Goal: Task Accomplishment & Management: Complete application form

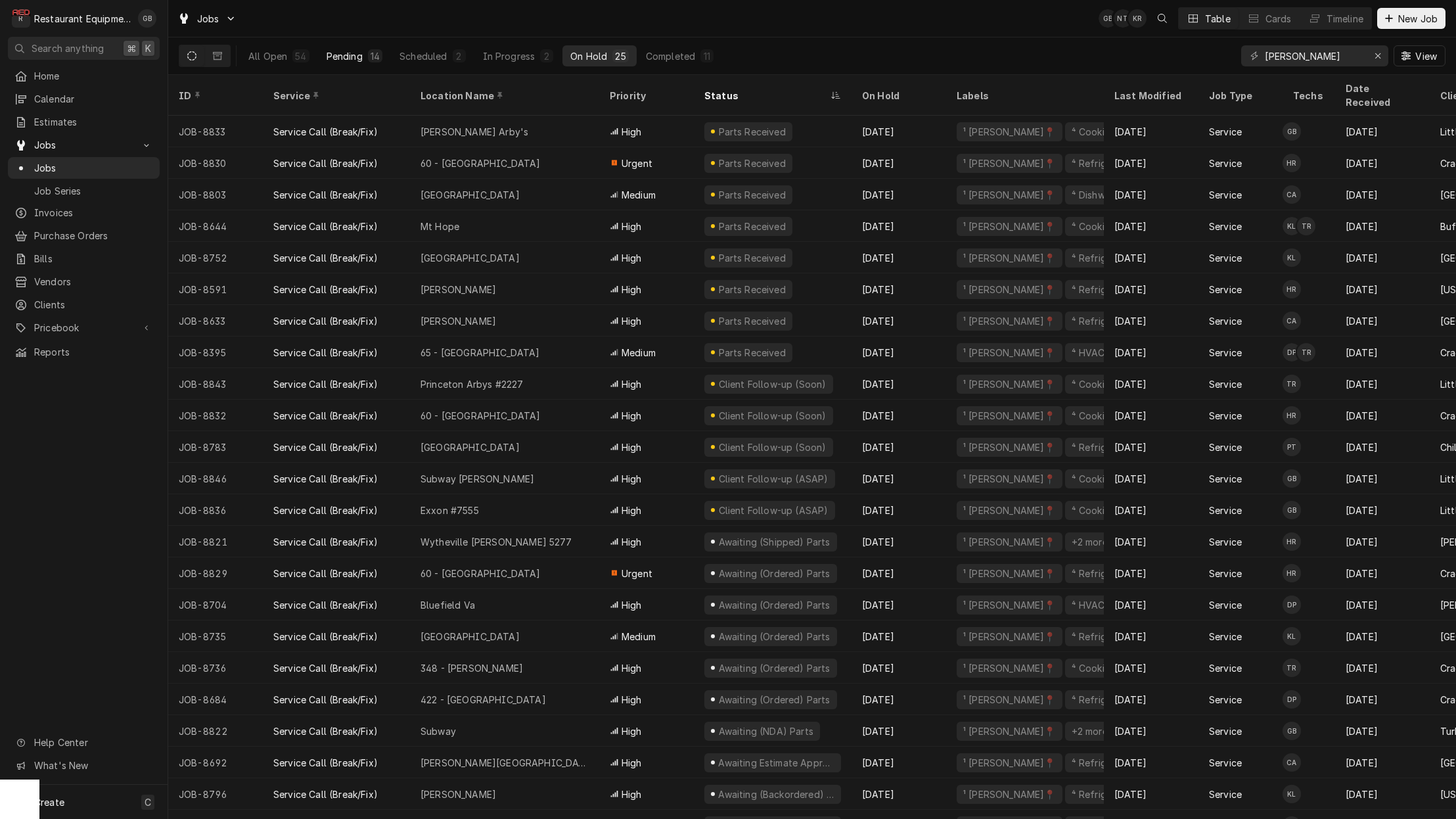
click at [347, 60] on div "Pending" at bounding box center [344, 56] width 36 height 14
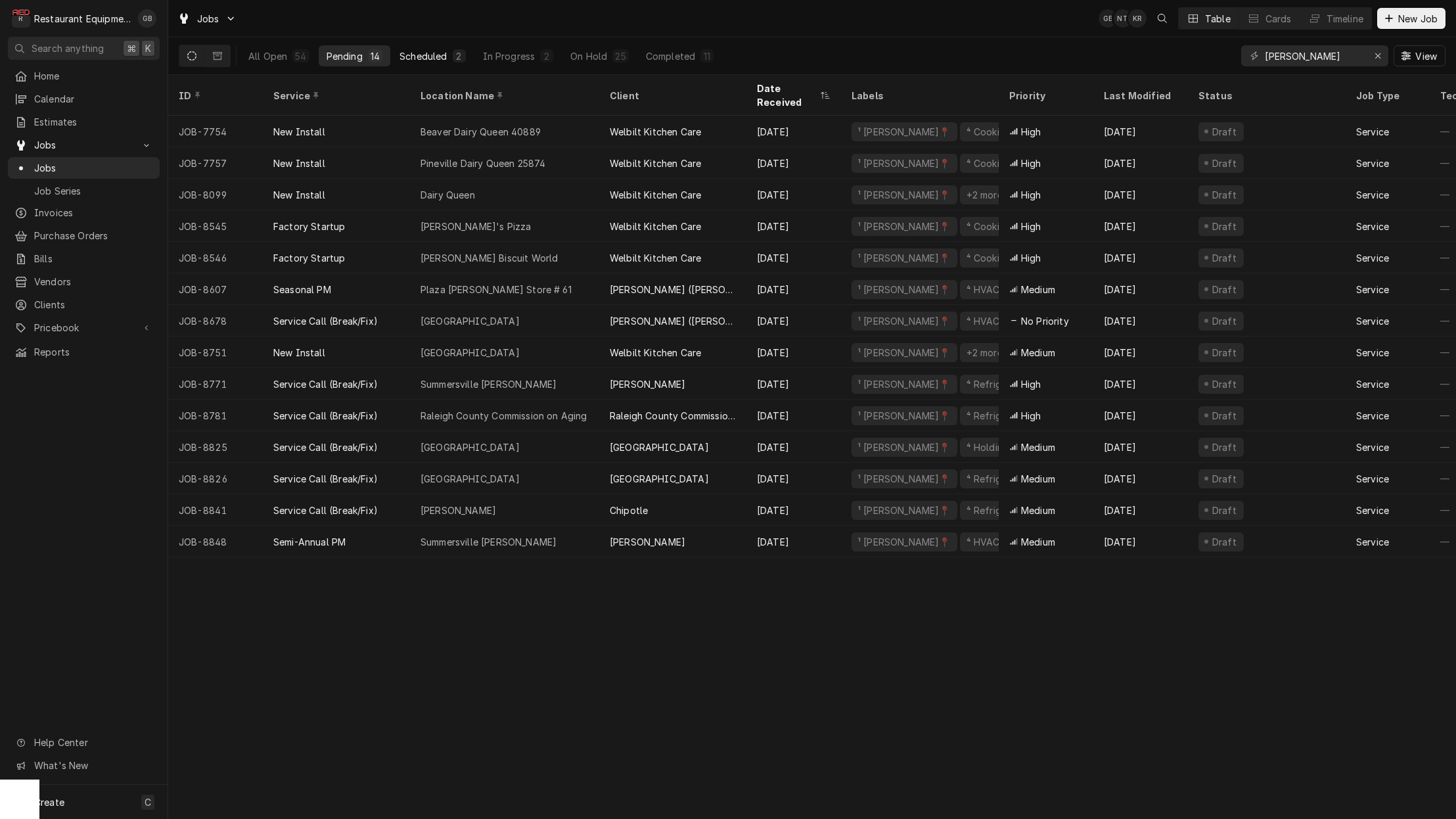
click at [446, 47] on button "Scheduled 2" at bounding box center [433, 56] width 82 height 21
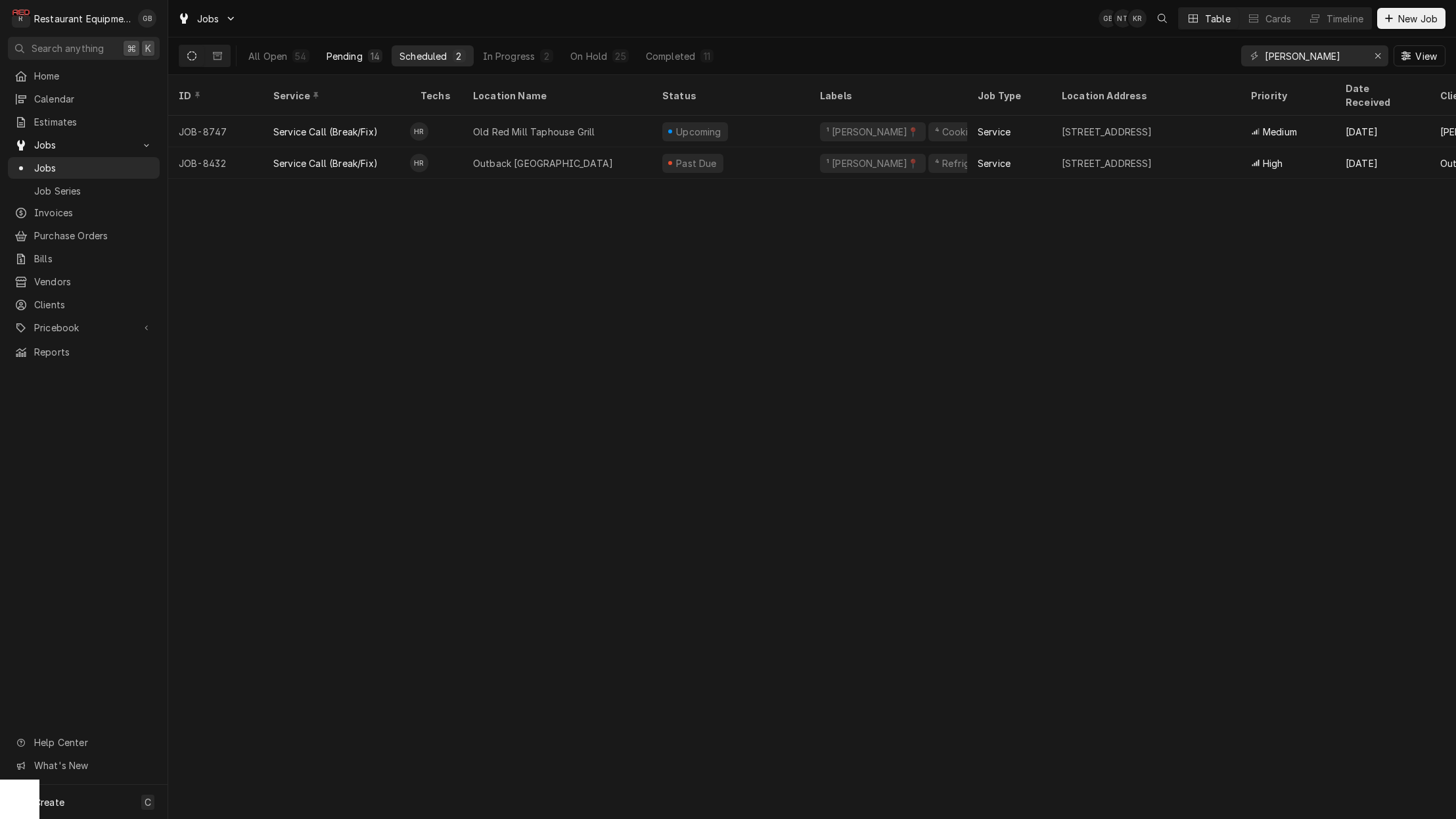
click at [375, 50] on div "14" at bounding box center [376, 56] width 15 height 13
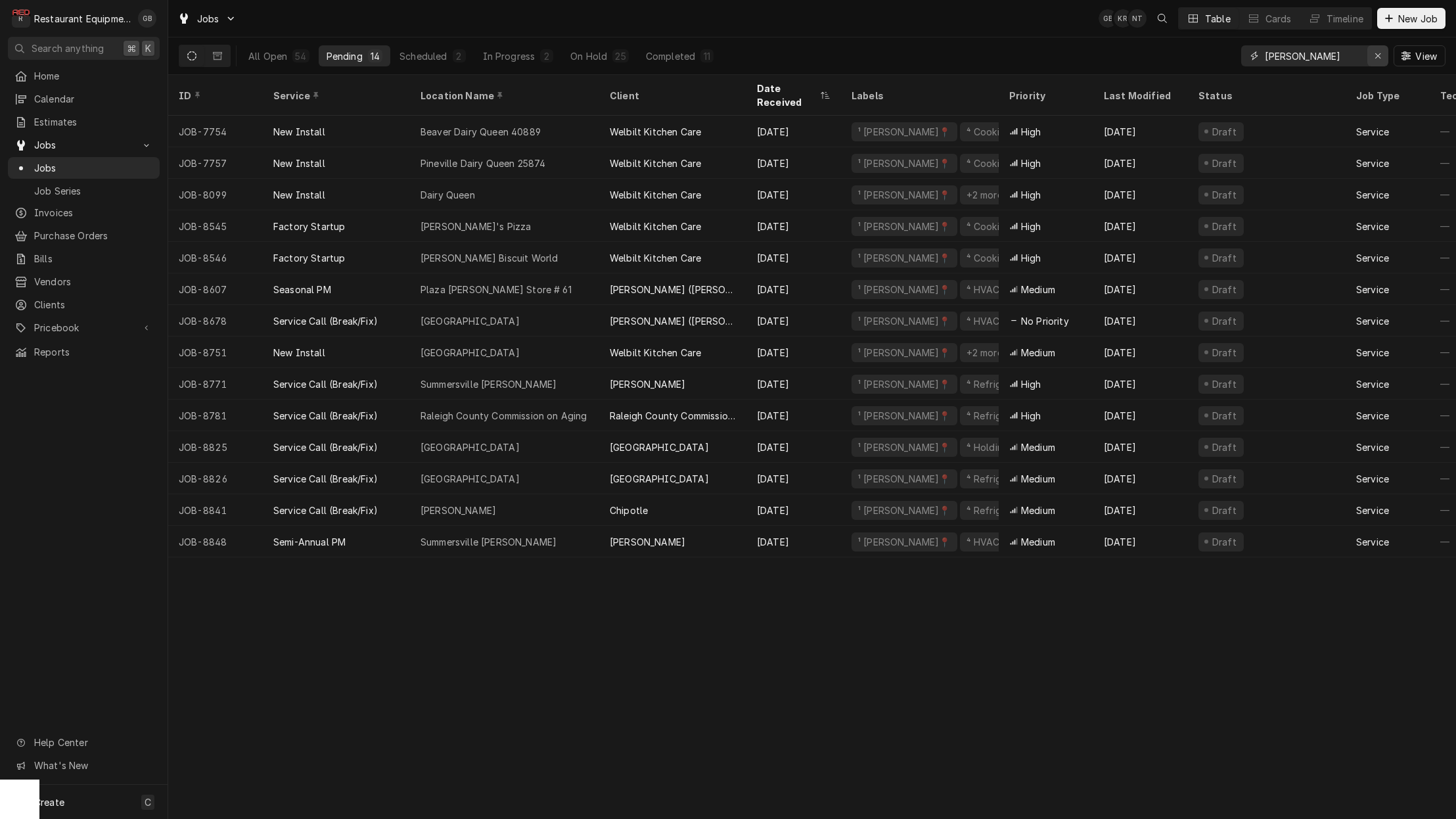
click at [1369, 53] on button "Erase input" at bounding box center [1378, 56] width 21 height 21
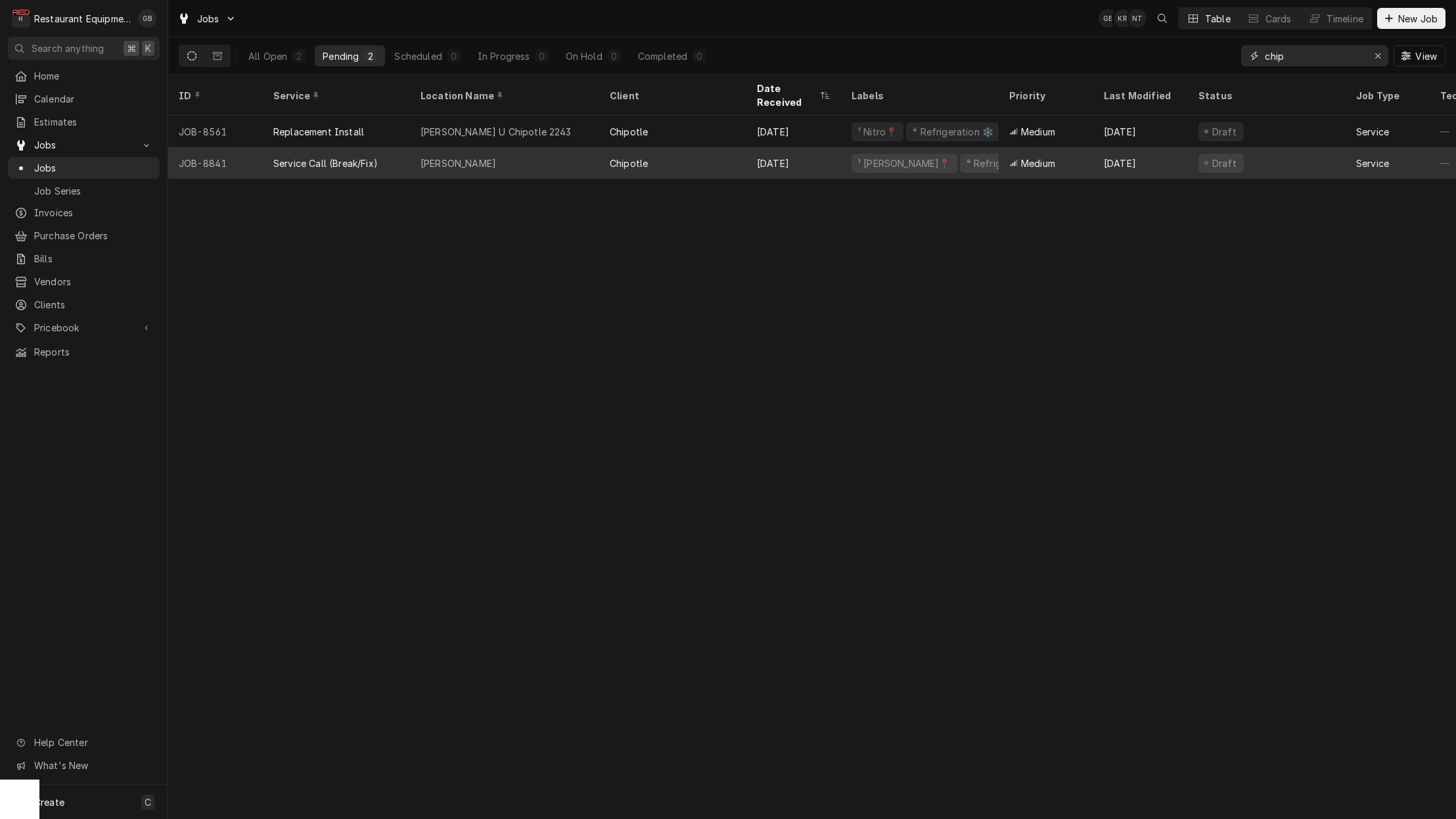
scroll to position [1, 0]
type input "chip"
click at [531, 147] on div "[PERSON_NAME]" at bounding box center [504, 163] width 189 height 32
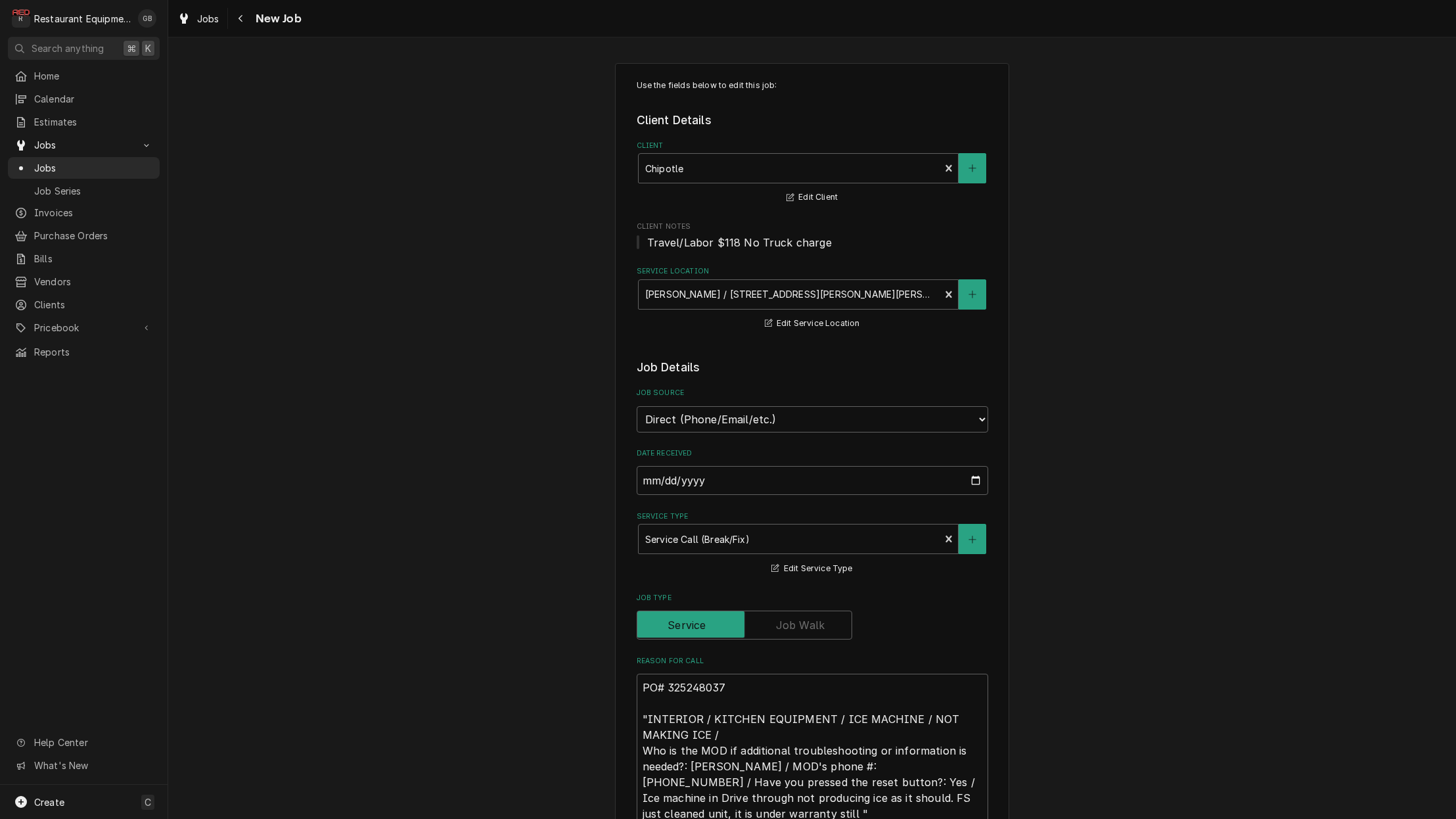
type textarea "x"
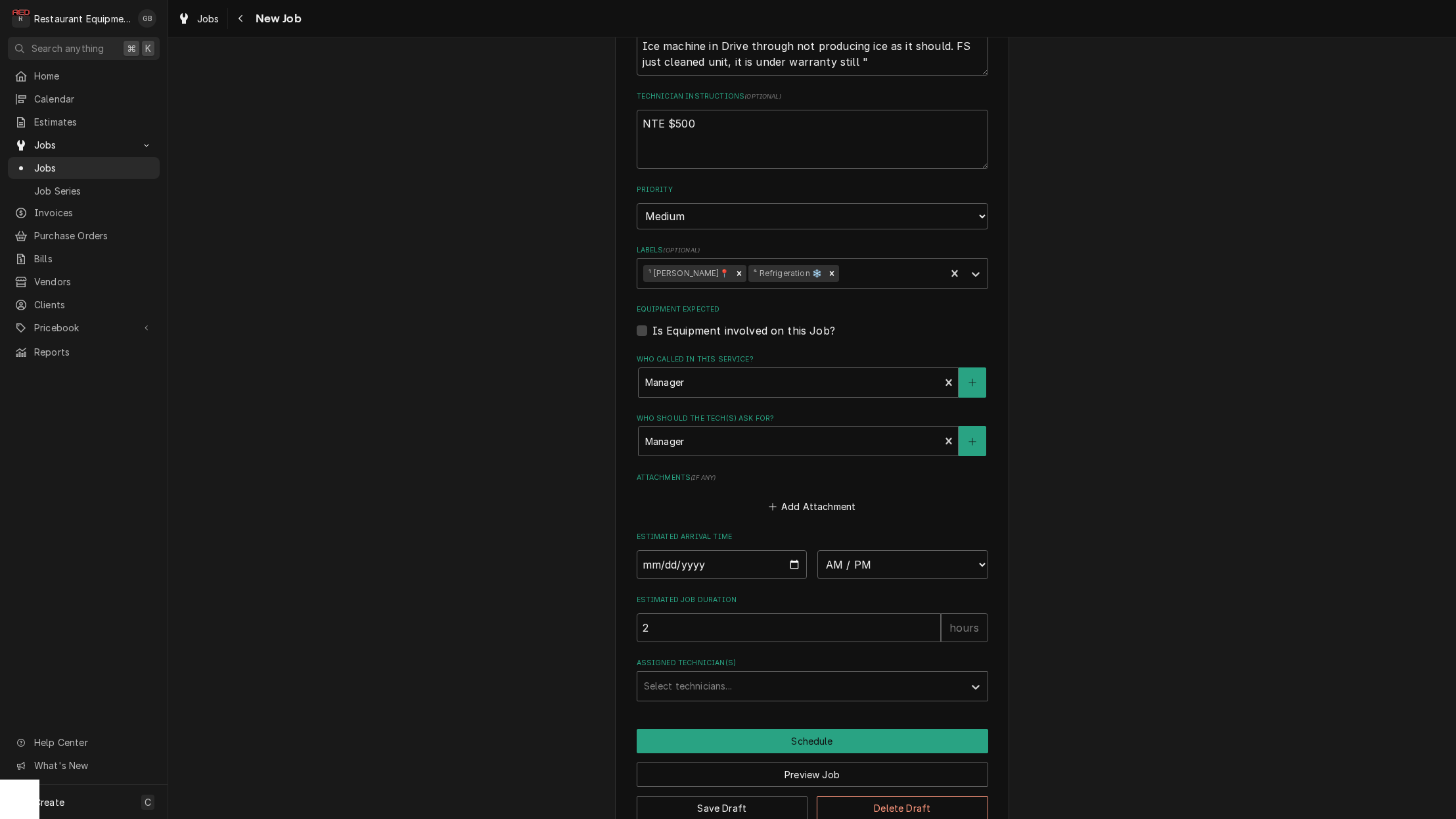
scroll to position [751, 0]
click at [674, 551] on input "Date" at bounding box center [722, 565] width 171 height 29
type input "2025-09-10"
type textarea "x"
select select "13:15:00"
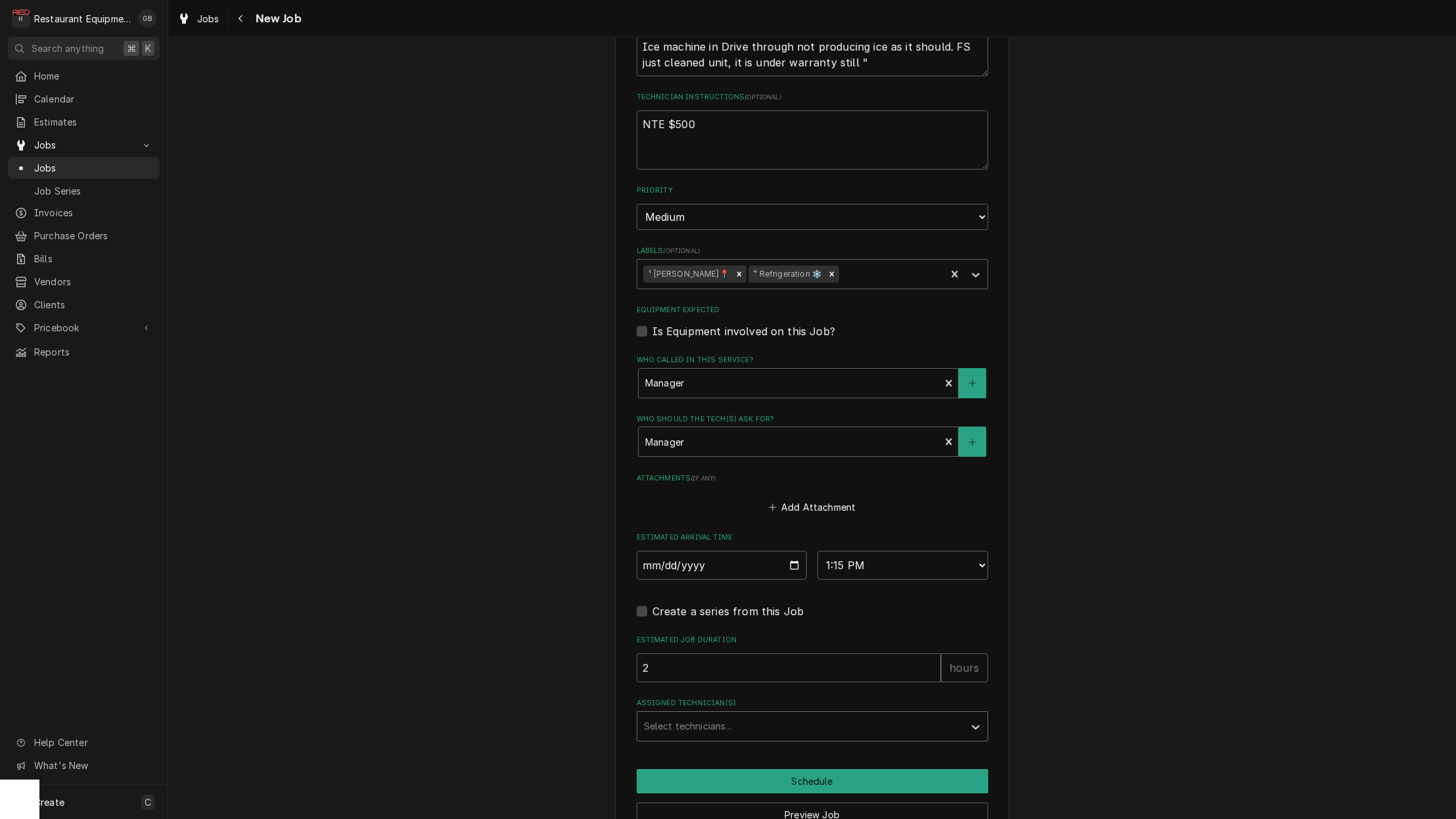
click at [735, 715] on div "Assigned Technician(s)" at bounding box center [800, 726] width 314 height 23
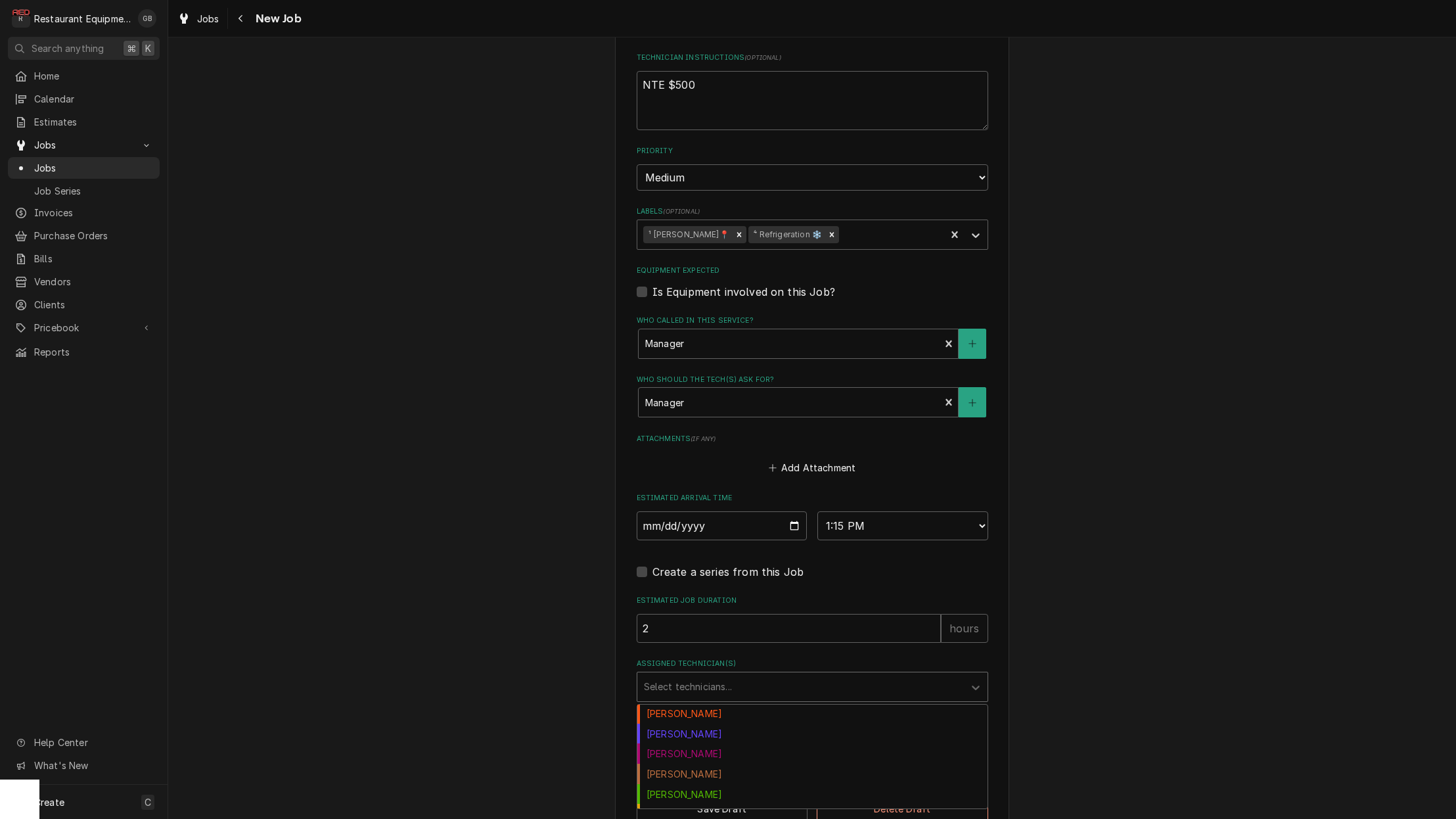
scroll to position [61, 0]
click at [695, 724] on div "Donovan Pruitt" at bounding box center [812, 734] width 350 height 20
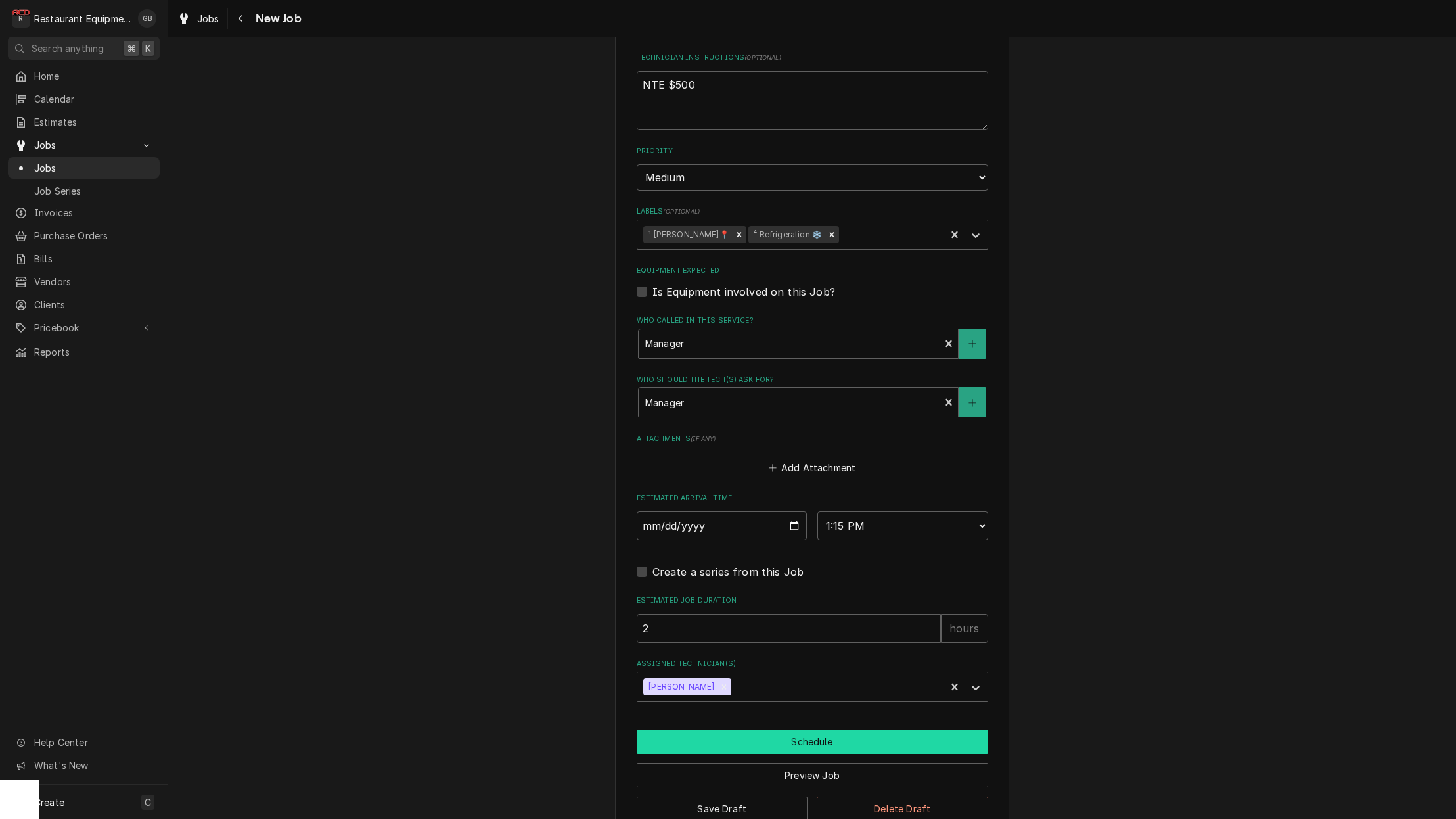
click at [746, 730] on button "Schedule" at bounding box center [812, 742] width 352 height 24
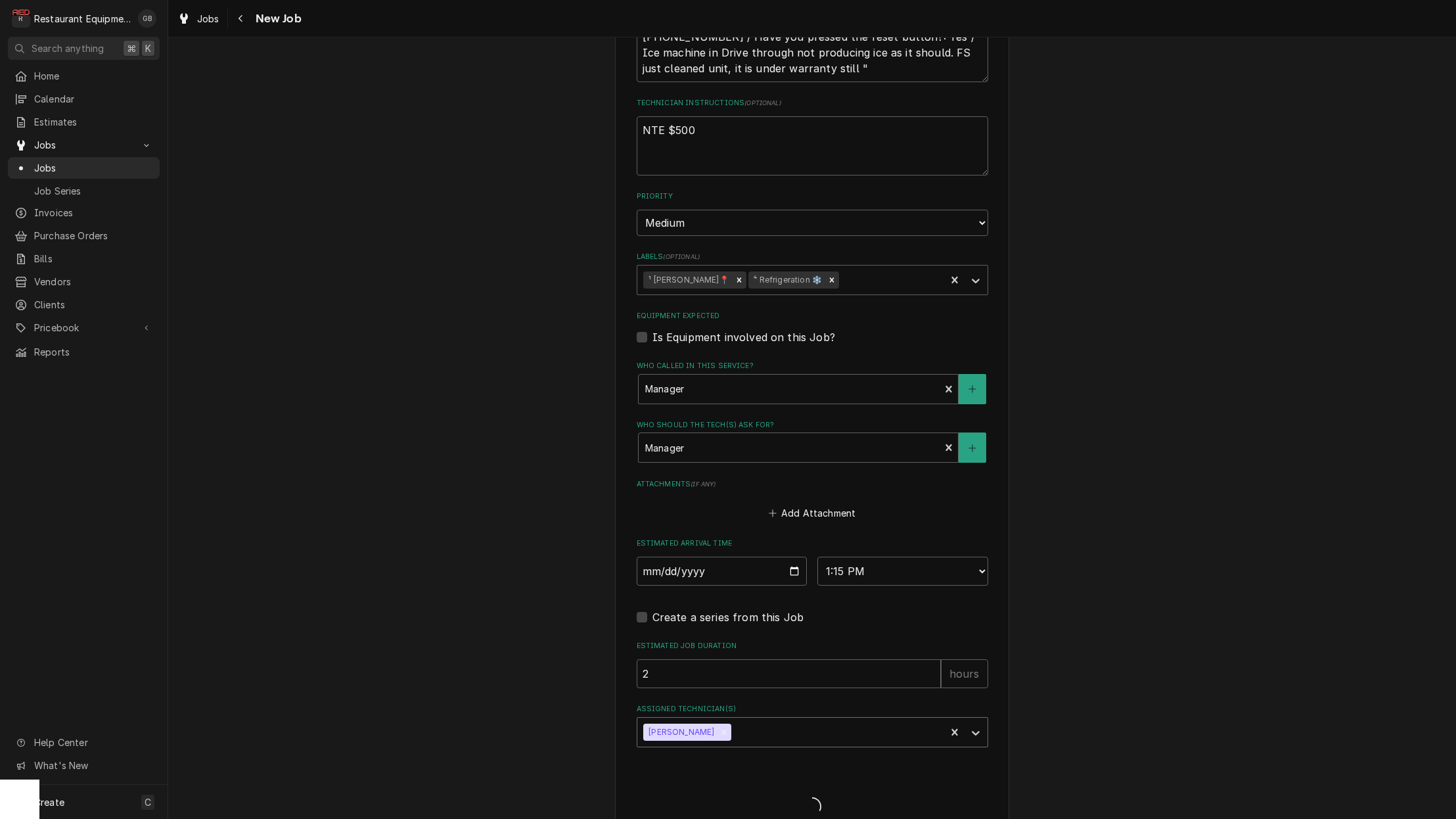
type textarea "x"
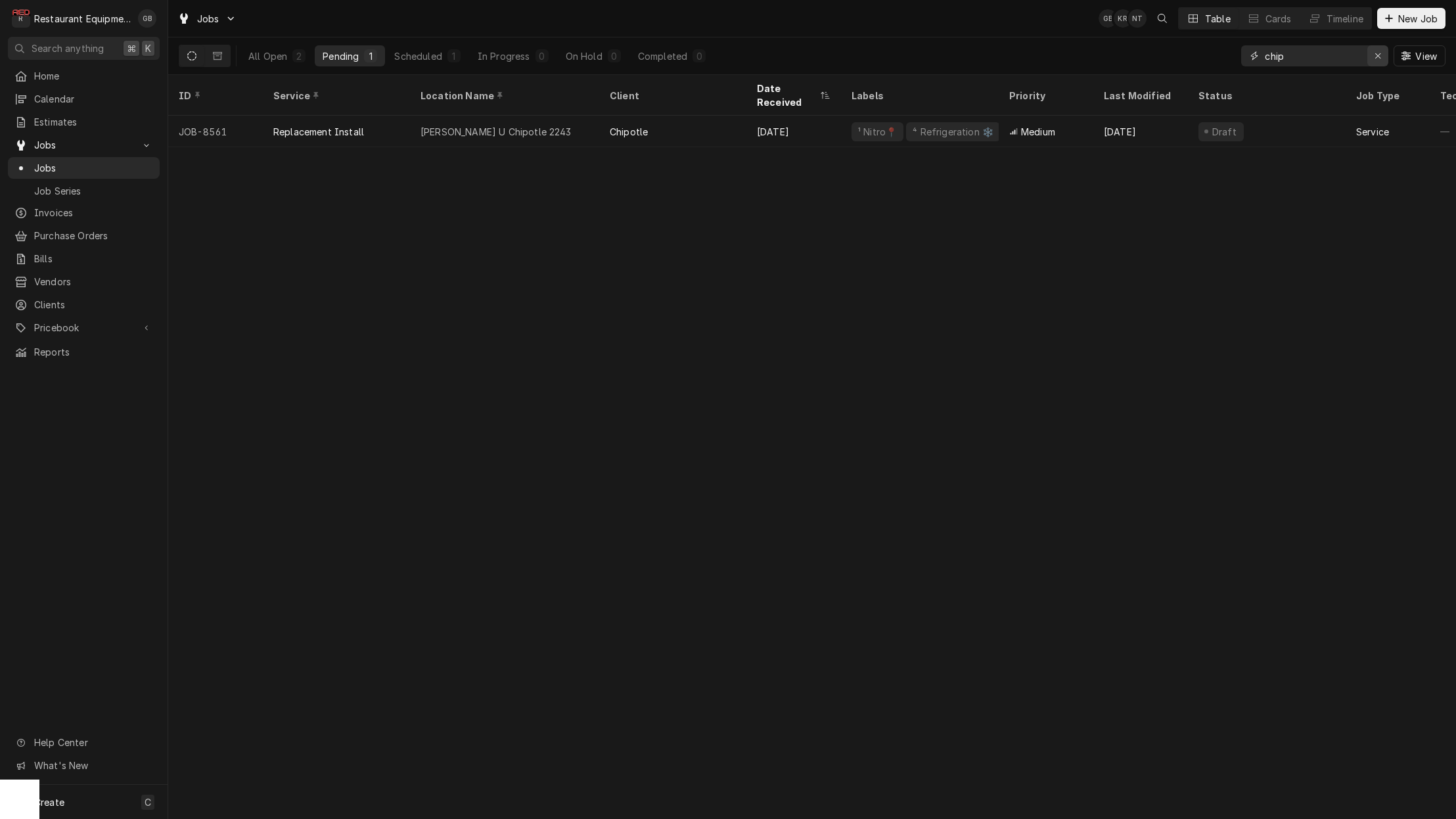
click at [1380, 61] on div "Erase input" at bounding box center [1378, 56] width 13 height 13
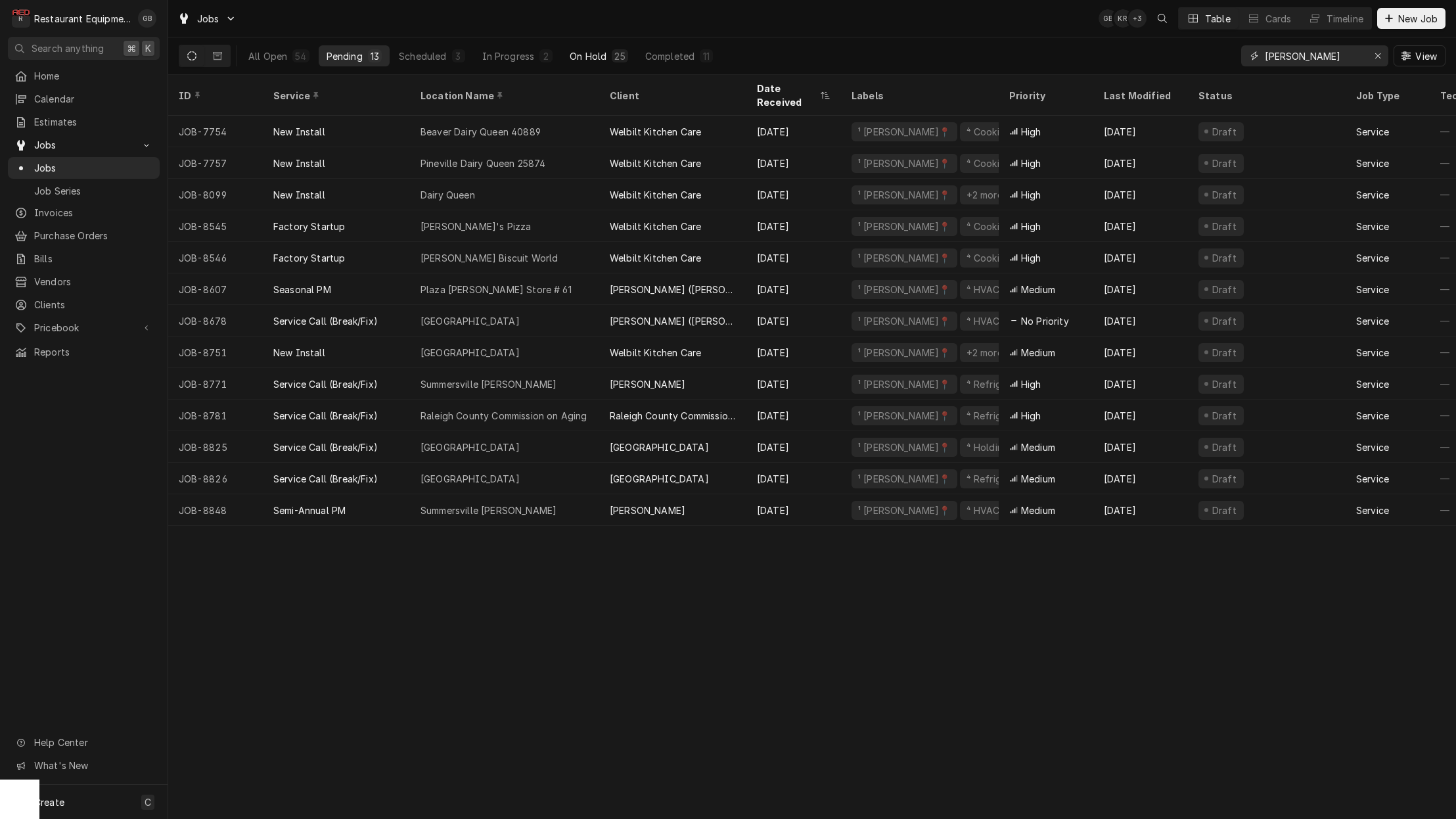
type input "[PERSON_NAME]"
click at [582, 57] on div "On Hold" at bounding box center [588, 56] width 37 height 14
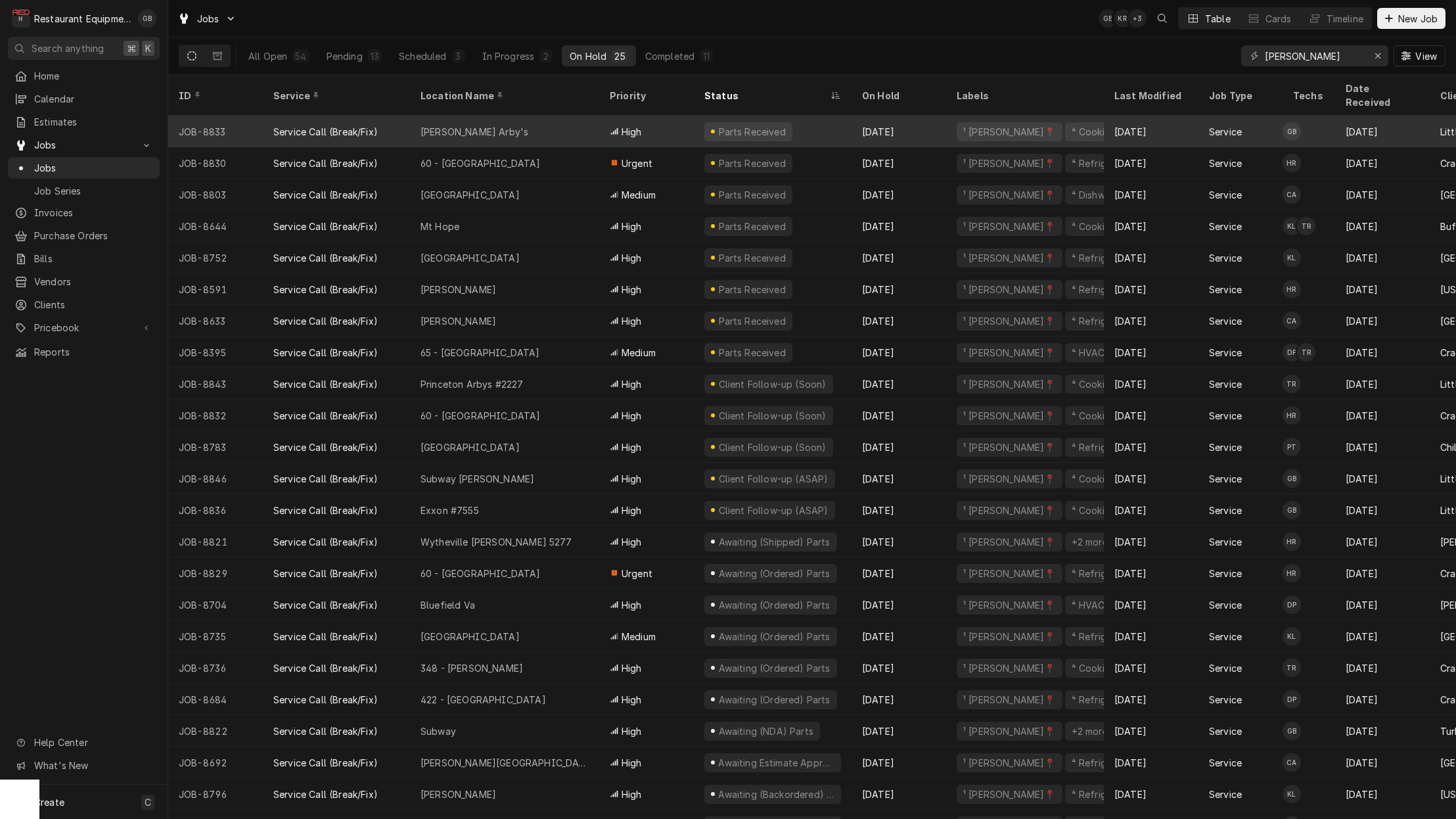
click at [530, 115] on div "[PERSON_NAME] Arby's" at bounding box center [504, 131] width 189 height 32
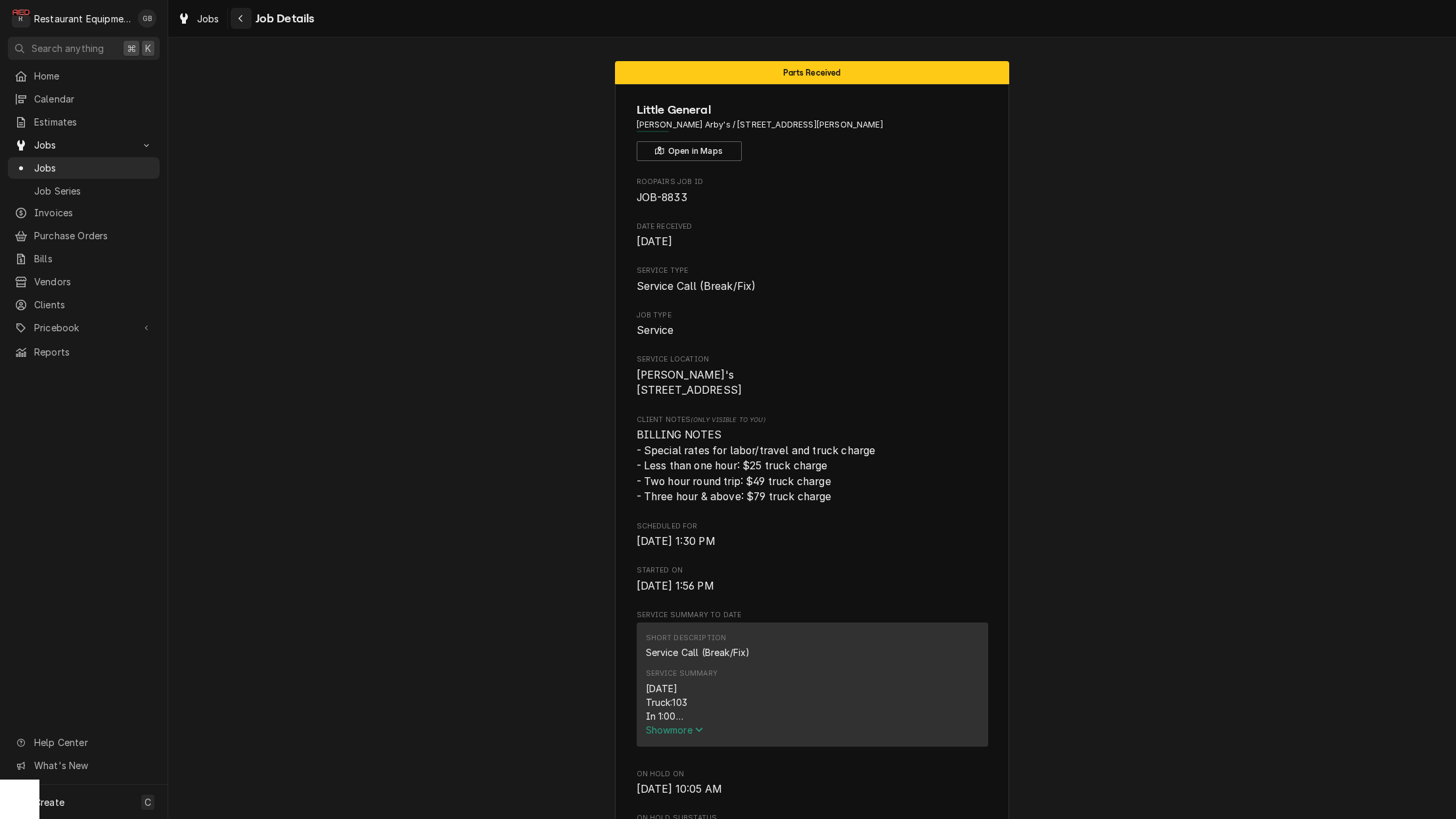
click at [240, 20] on icon "Navigate back" at bounding box center [241, 19] width 6 height 9
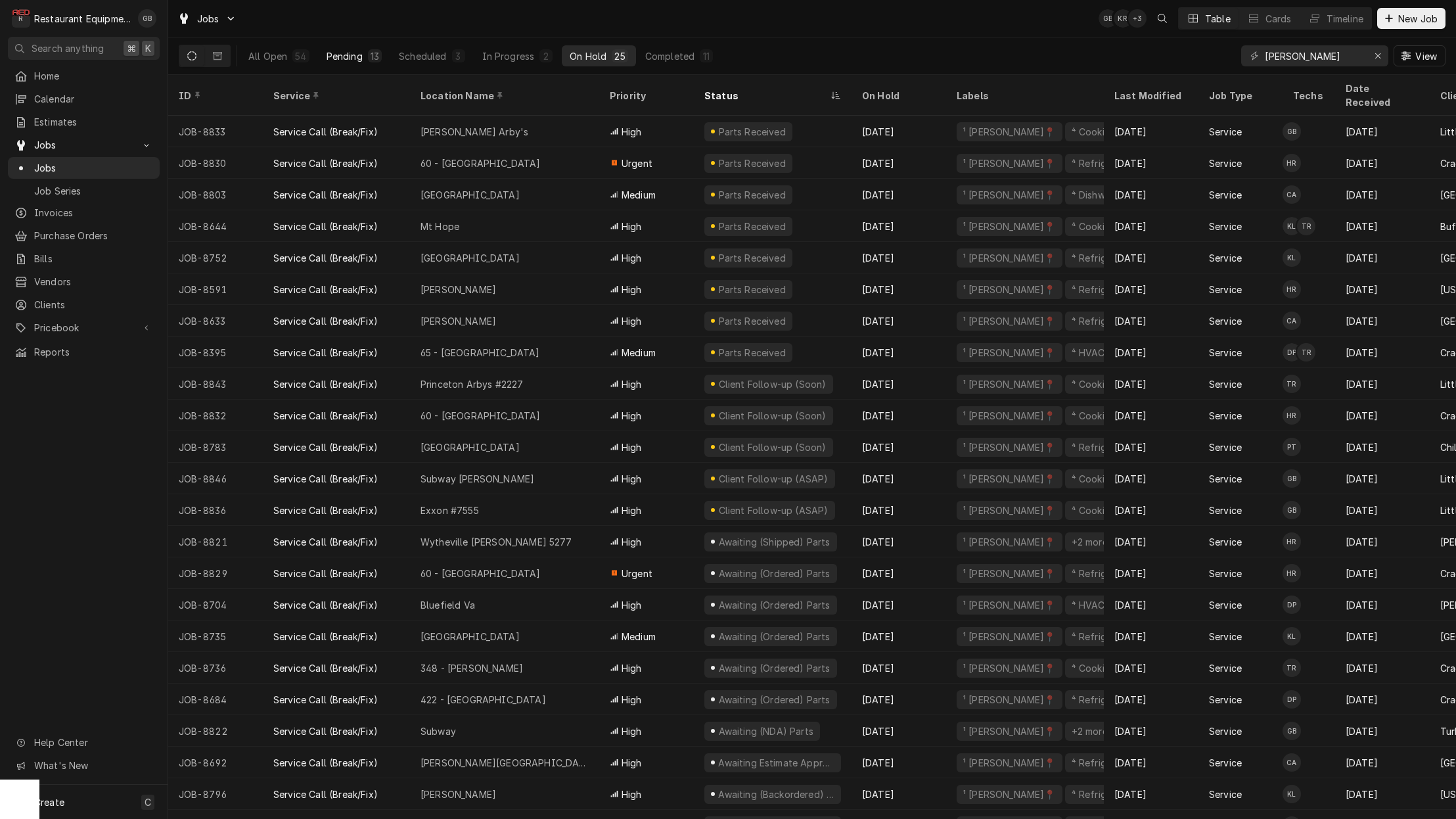
click at [361, 54] on div "Pending" at bounding box center [344, 56] width 36 height 14
